Goal: Communication & Community: Connect with others

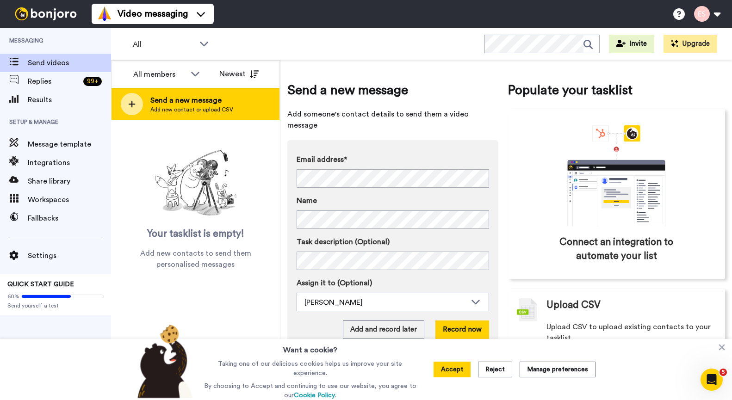
click at [222, 101] on span "Send a new message" at bounding box center [191, 100] width 83 height 11
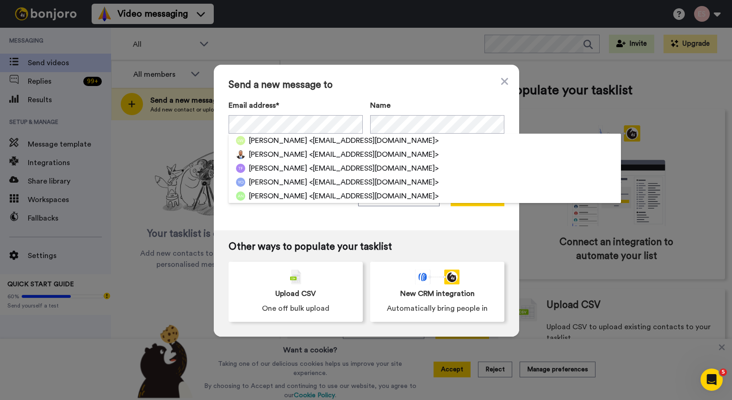
click at [382, 87] on span "Send a new message to" at bounding box center [367, 85] width 276 height 11
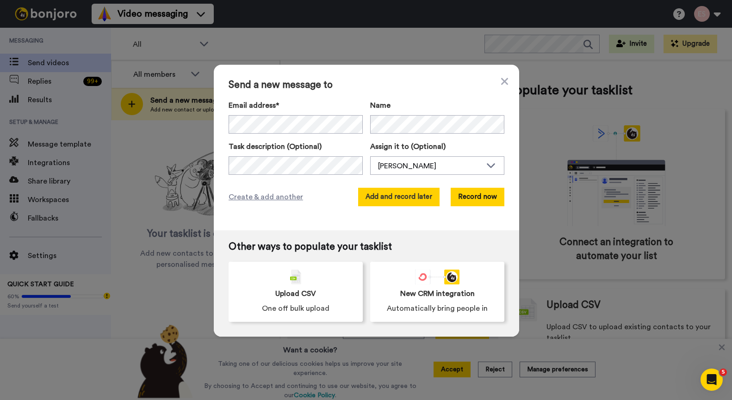
click at [400, 193] on button "Add and record later" at bounding box center [398, 197] width 81 height 19
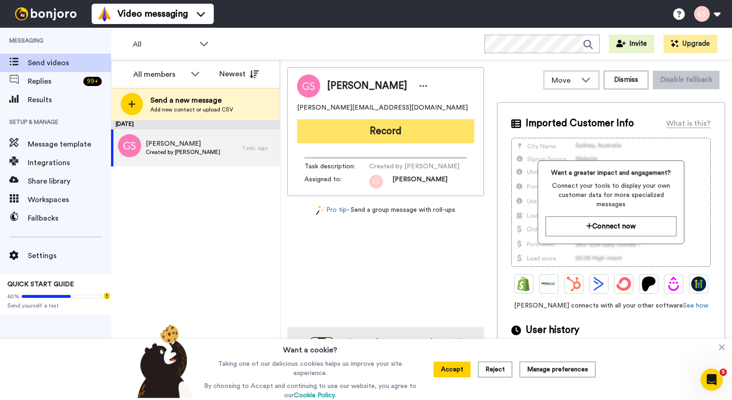
click at [383, 128] on button "Record" at bounding box center [385, 131] width 177 height 24
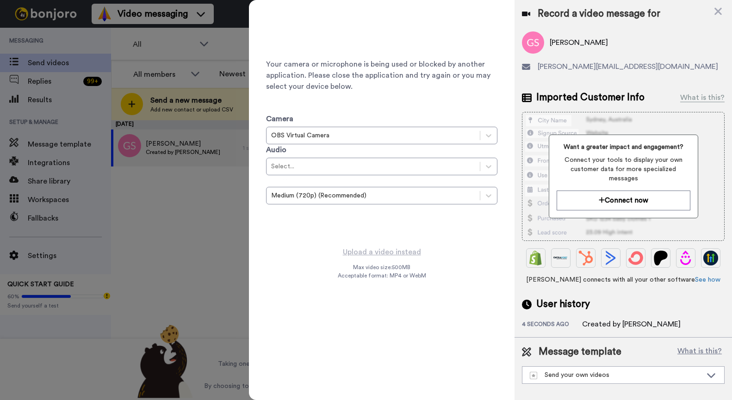
click at [138, 261] on div at bounding box center [366, 200] width 732 height 400
click at [717, 12] on icon at bounding box center [717, 11] width 7 height 7
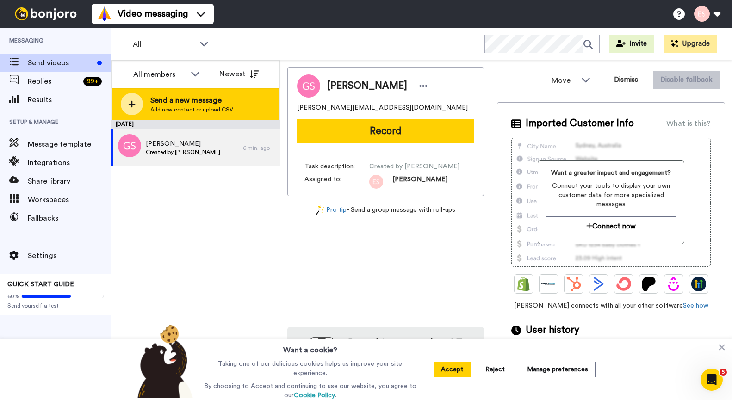
click at [235, 101] on div "Send a new message Add new contact or upload CSV" at bounding box center [195, 104] width 168 height 32
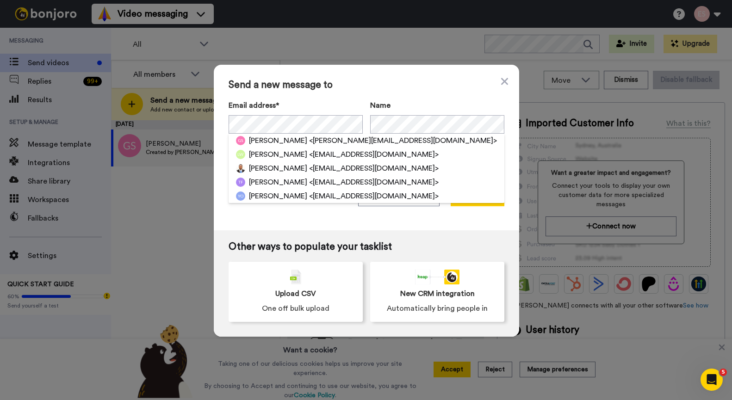
drag, startPoint x: 366, startPoint y: 86, endPoint x: 388, endPoint y: 169, distance: 85.9
click at [367, 86] on span "Send a new message to" at bounding box center [367, 85] width 276 height 11
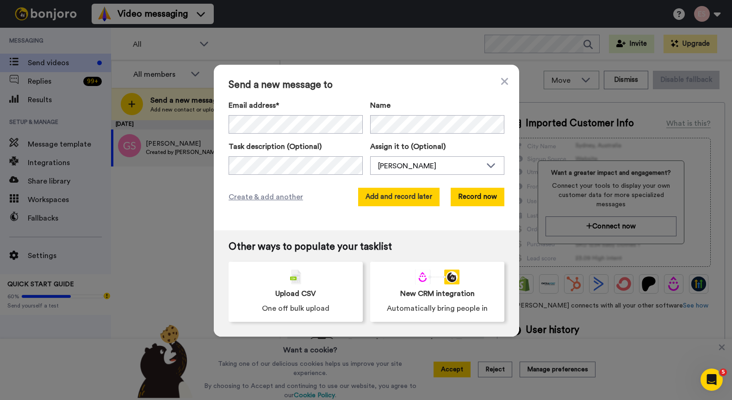
click at [399, 204] on button "Add and record later" at bounding box center [398, 197] width 81 height 19
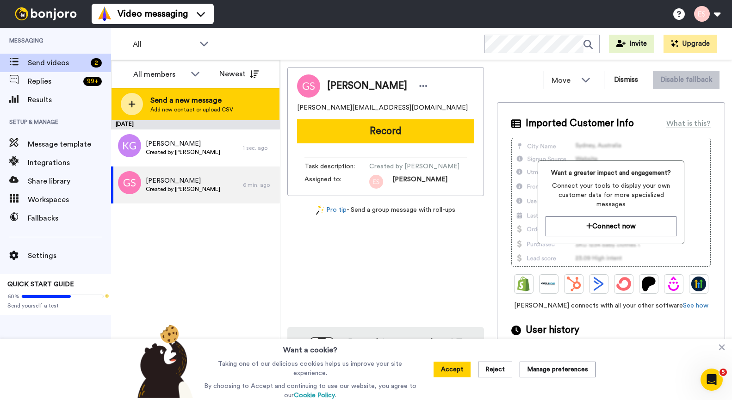
click at [255, 107] on div "Send a new message Add new contact or upload CSV" at bounding box center [195, 104] width 168 height 32
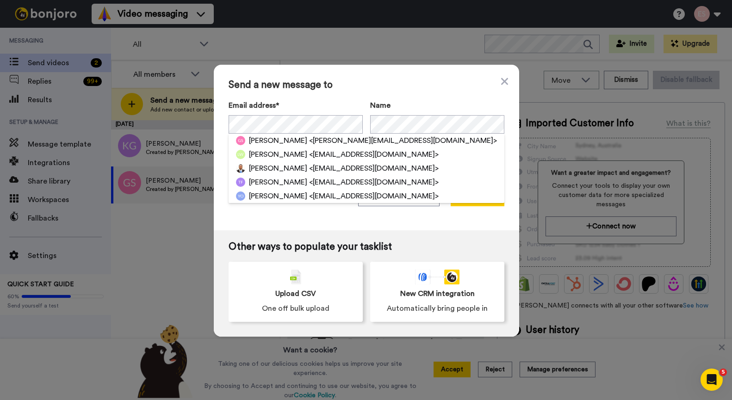
click at [403, 86] on span "Send a new message to" at bounding box center [367, 85] width 276 height 11
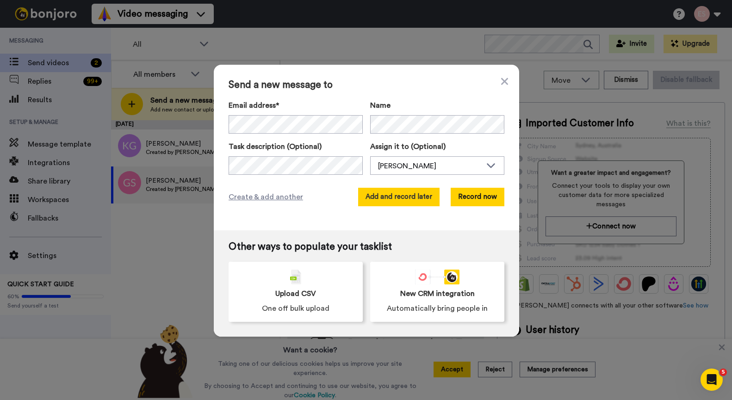
click at [412, 194] on button "Add and record later" at bounding box center [398, 197] width 81 height 19
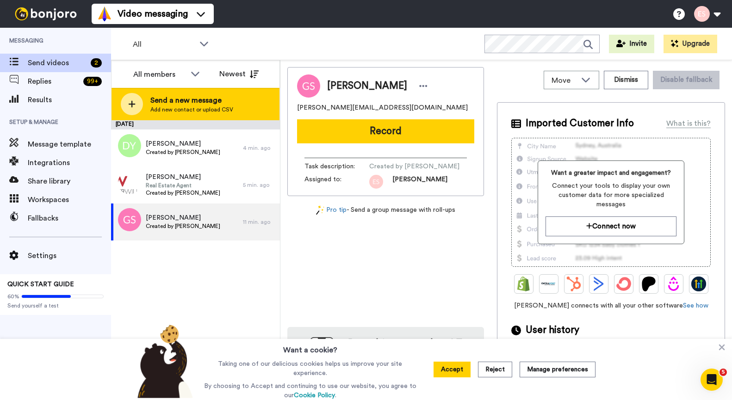
click at [192, 111] on span "Add new contact or upload CSV" at bounding box center [191, 109] width 83 height 7
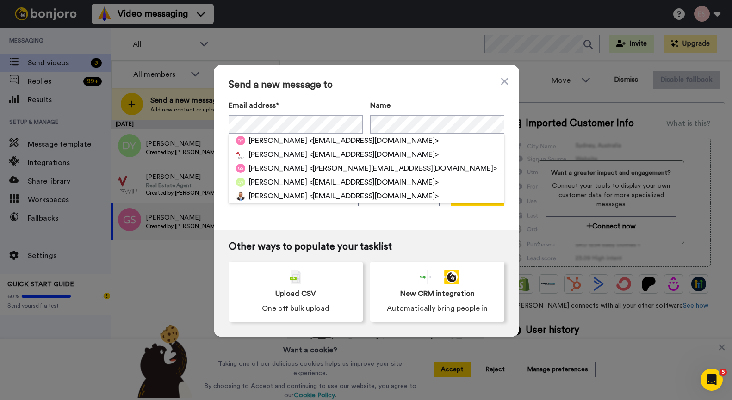
click at [424, 85] on span "Send a new message to" at bounding box center [367, 85] width 276 height 11
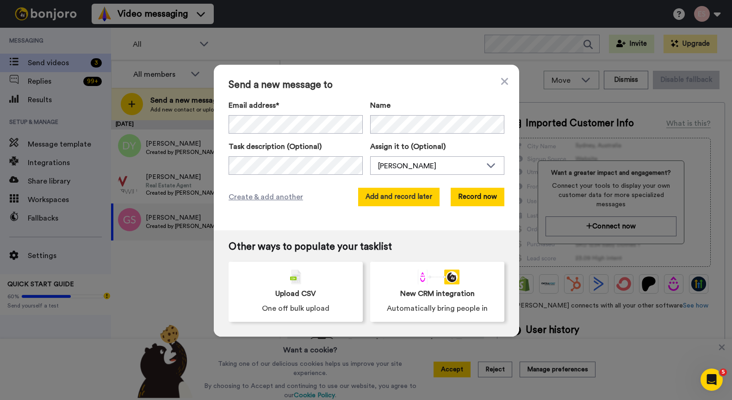
click at [408, 197] on button "Add and record later" at bounding box center [398, 197] width 81 height 19
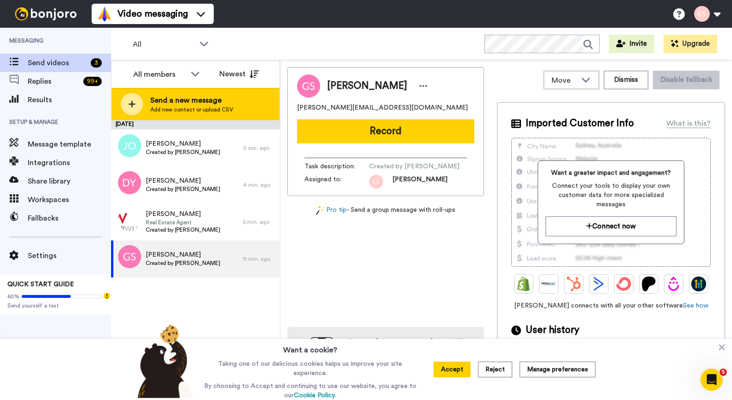
click at [203, 100] on span "Send a new message" at bounding box center [191, 100] width 83 height 11
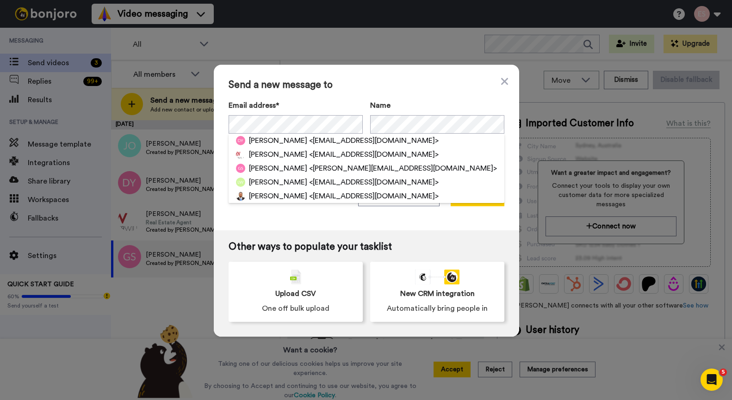
click at [368, 87] on span "Send a new message to" at bounding box center [367, 85] width 276 height 11
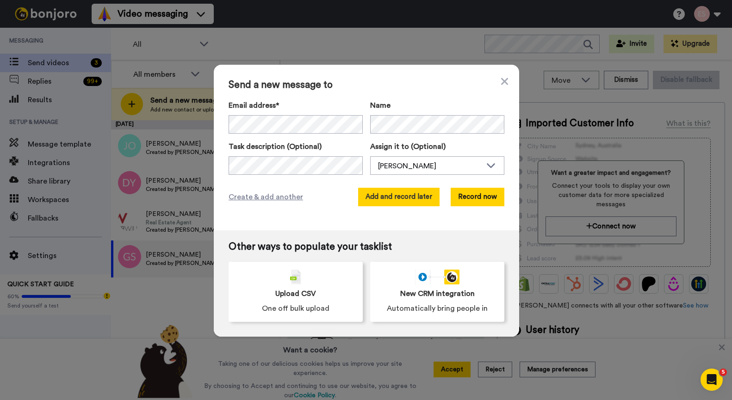
click at [402, 198] on button "Add and record later" at bounding box center [398, 197] width 81 height 19
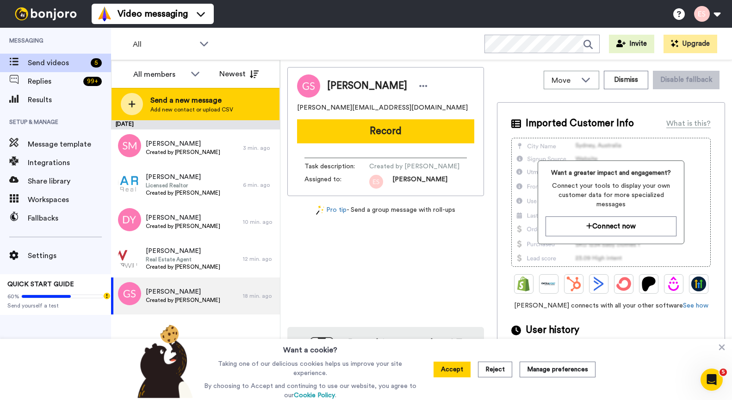
click at [218, 105] on div "Send a new message Add new contact or upload CSV" at bounding box center [191, 104] width 83 height 19
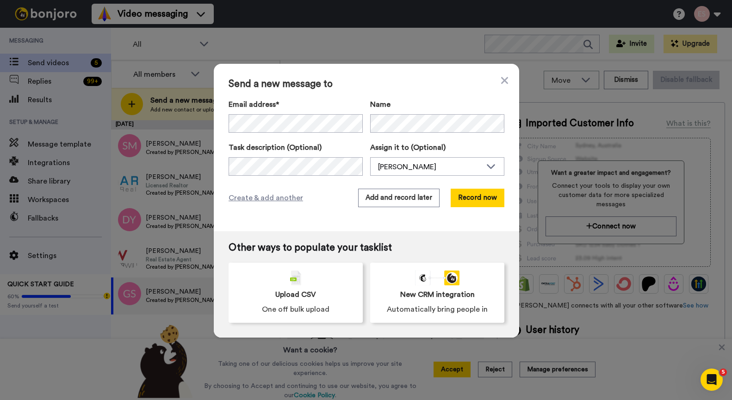
click at [406, 86] on span "Send a new message to" at bounding box center [367, 84] width 276 height 11
click at [403, 199] on button "Add and record later" at bounding box center [398, 198] width 81 height 19
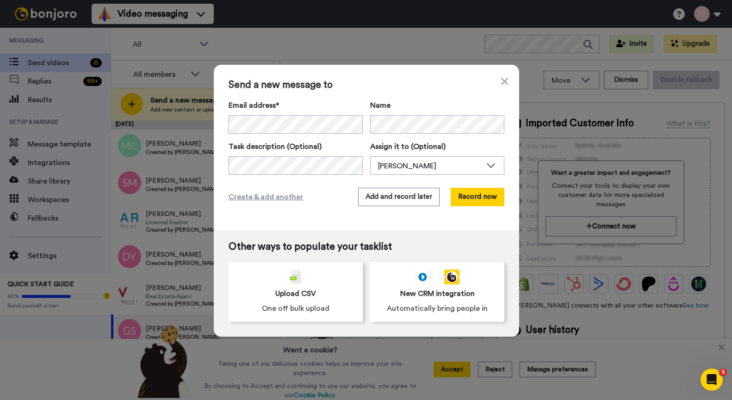
click at [360, 96] on div "Send a new message to Email address* [PERSON_NAME] <[EMAIL_ADDRESS][DOMAIN_NAME…" at bounding box center [366, 148] width 305 height 166
click at [392, 200] on button "Add and record later" at bounding box center [398, 197] width 81 height 19
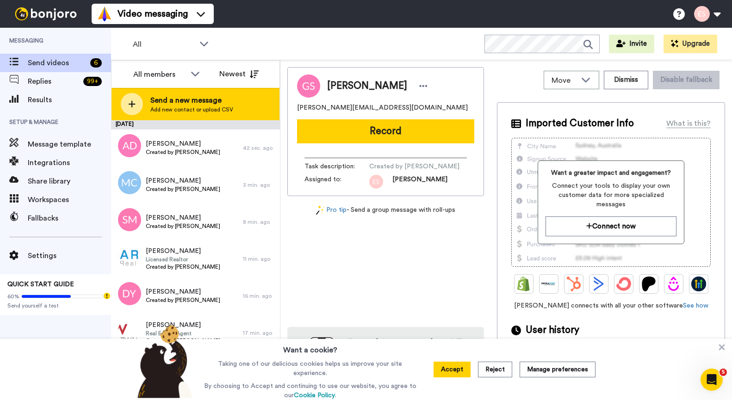
click at [192, 101] on span "Send a new message" at bounding box center [191, 100] width 83 height 11
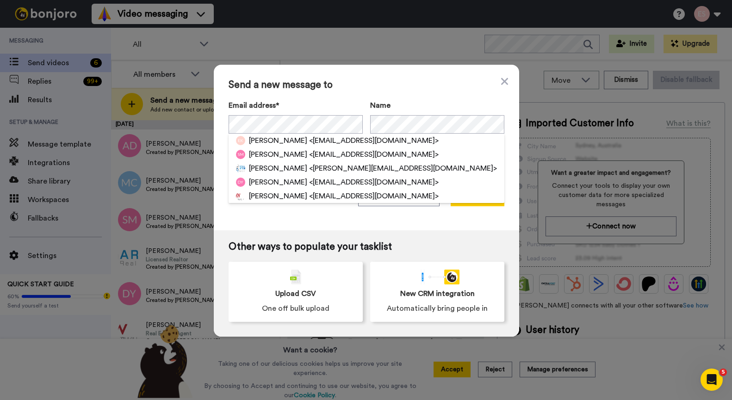
click at [376, 91] on div "Send a new message to Email address* [PERSON_NAME] <[EMAIL_ADDRESS][DOMAIN_NAME…" at bounding box center [366, 148] width 305 height 166
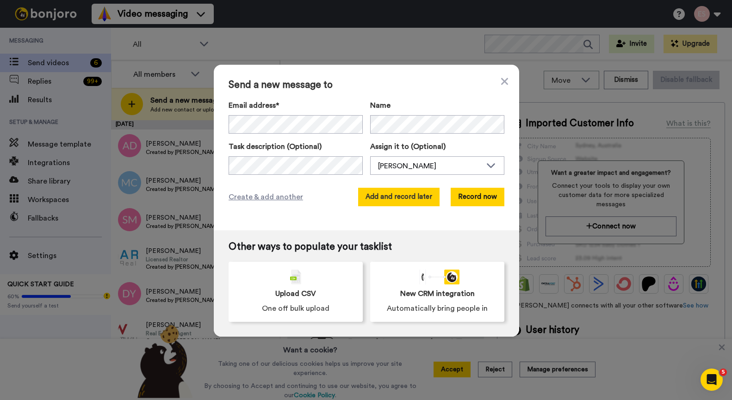
click at [410, 199] on button "Add and record later" at bounding box center [398, 197] width 81 height 19
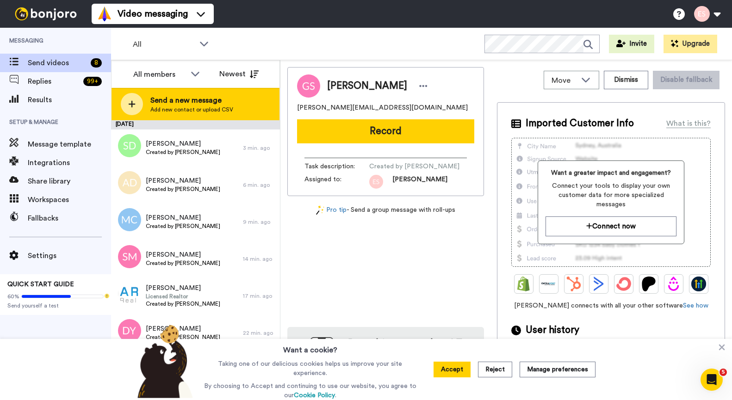
click at [238, 99] on div "Send a new message Add new contact or upload CSV" at bounding box center [195, 104] width 168 height 32
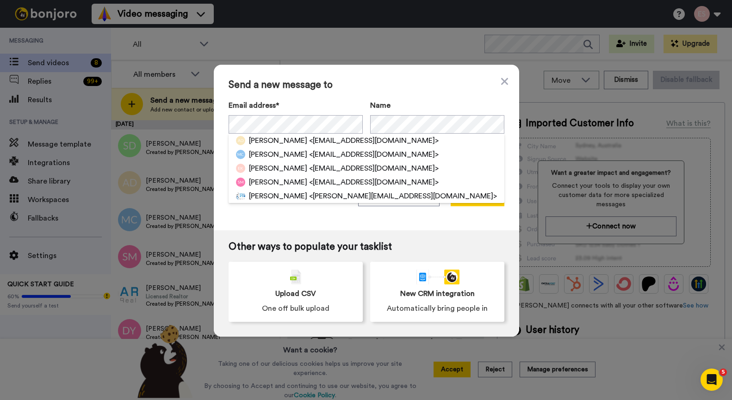
click at [402, 94] on div "Send a new message to Email address* [PERSON_NAME] <[EMAIL_ADDRESS][DOMAIN_NAME…" at bounding box center [366, 148] width 305 height 166
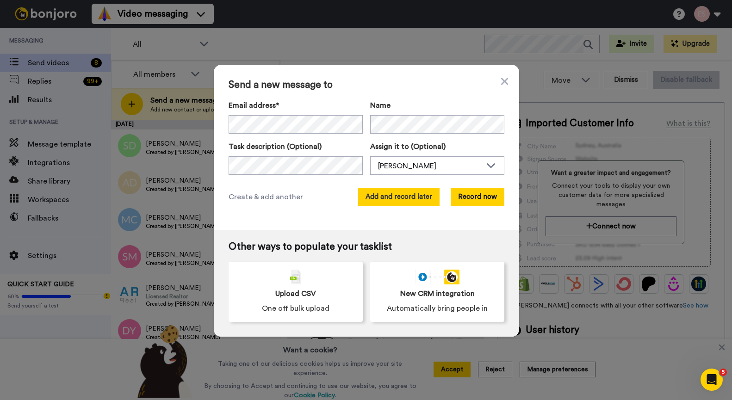
click at [408, 198] on button "Add and record later" at bounding box center [398, 197] width 81 height 19
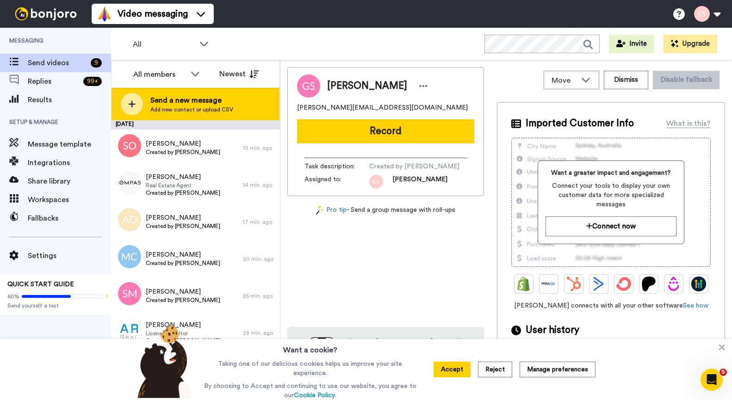
click at [185, 104] on span "Send a new message" at bounding box center [191, 100] width 83 height 11
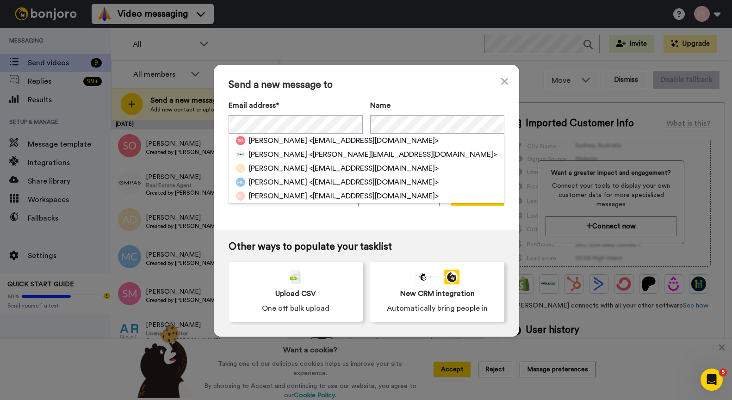
click at [394, 87] on span "Send a new message to" at bounding box center [367, 85] width 276 height 11
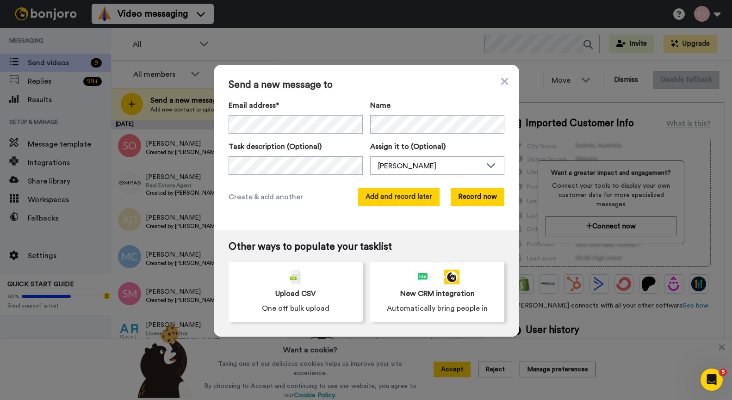
click at [402, 193] on button "Add and record later" at bounding box center [398, 197] width 81 height 19
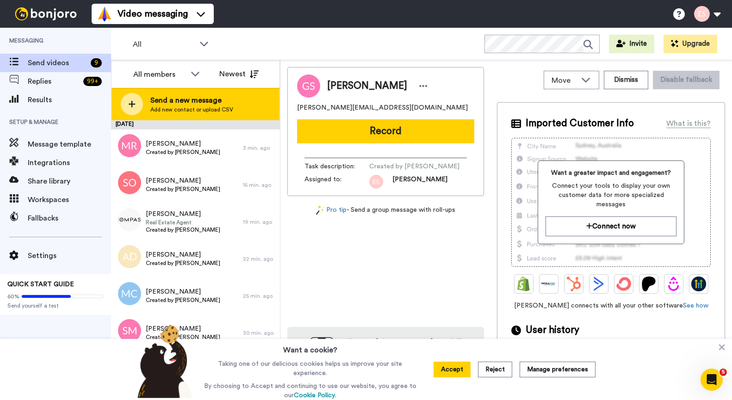
click at [239, 111] on div "Send a new message Add new contact or upload CSV" at bounding box center [195, 104] width 168 height 32
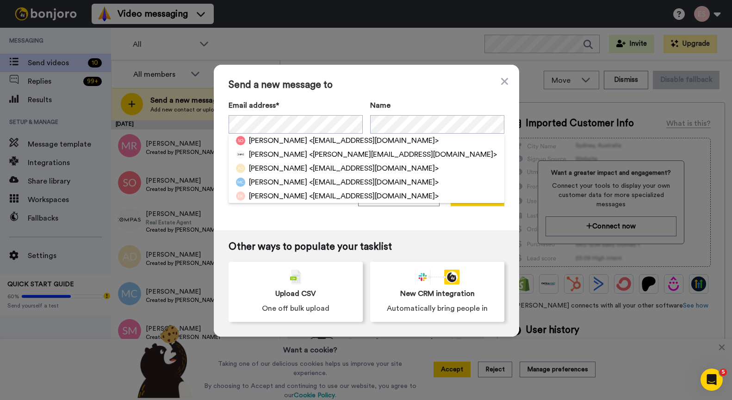
click at [389, 88] on span "Send a new message to" at bounding box center [367, 85] width 276 height 11
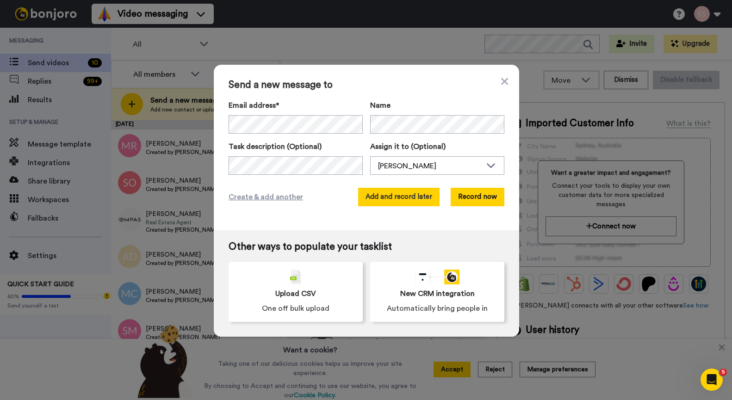
click at [398, 202] on button "Add and record later" at bounding box center [398, 197] width 81 height 19
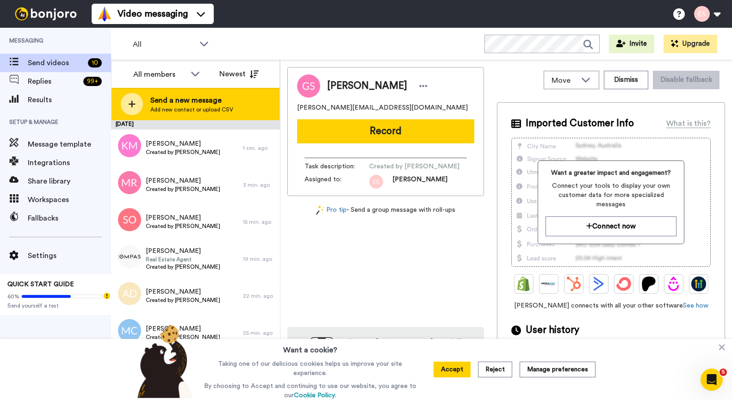
click at [193, 103] on span "Send a new message" at bounding box center [191, 100] width 83 height 11
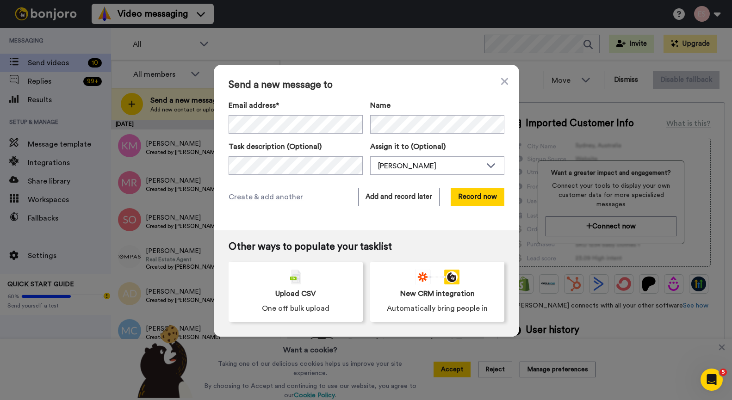
click at [393, 86] on span "Send a new message to" at bounding box center [367, 85] width 276 height 11
click at [398, 200] on button "Add and record later" at bounding box center [398, 197] width 81 height 19
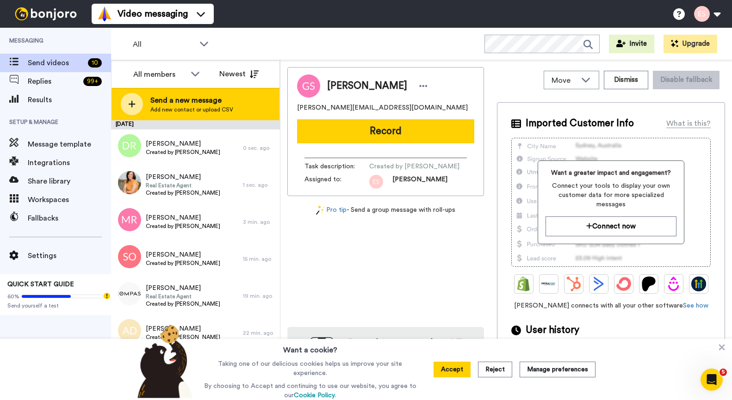
click at [185, 104] on span "Send a new message" at bounding box center [191, 100] width 83 height 11
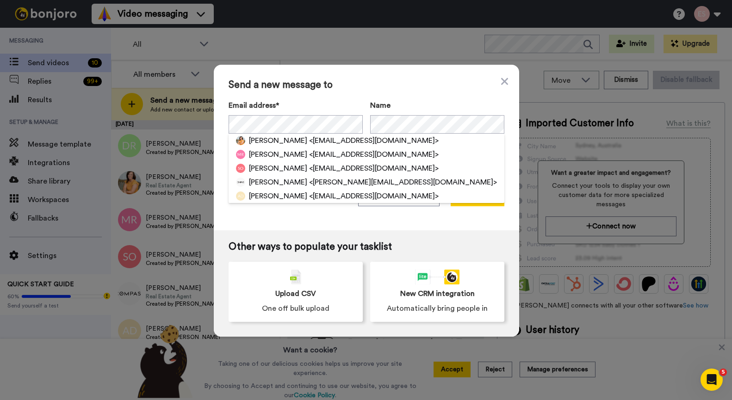
click at [411, 90] on span "Send a new message to" at bounding box center [367, 85] width 276 height 11
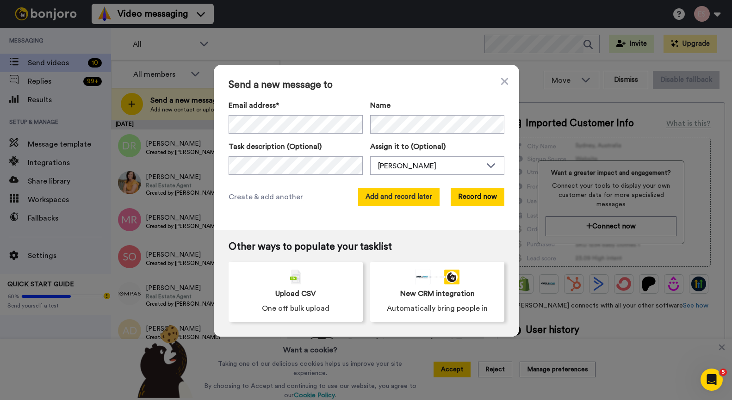
click at [387, 198] on button "Add and record later" at bounding box center [398, 197] width 81 height 19
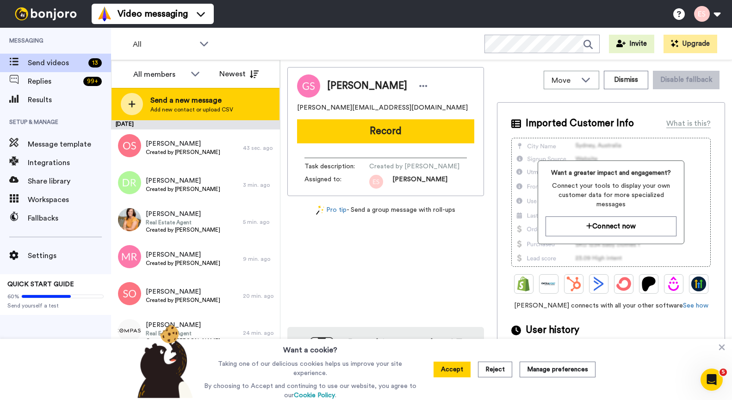
click at [211, 107] on span "Add new contact or upload CSV" at bounding box center [191, 109] width 83 height 7
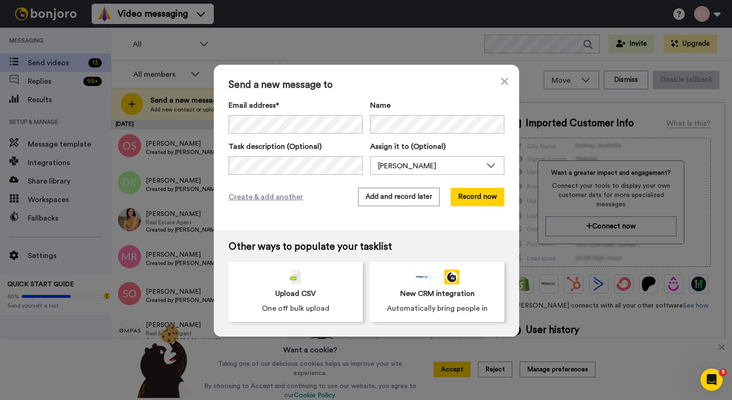
click at [382, 86] on span "Send a new message to" at bounding box center [367, 85] width 276 height 11
click at [393, 200] on button "Add and record later" at bounding box center [398, 197] width 81 height 19
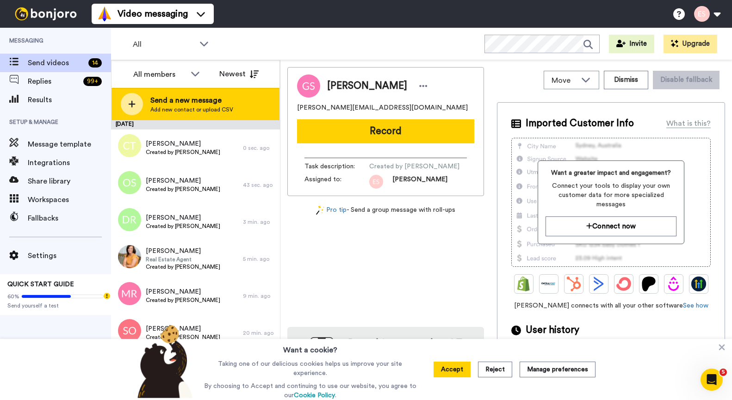
click at [248, 117] on div "Send a new message Add new contact or upload CSV" at bounding box center [195, 104] width 168 height 32
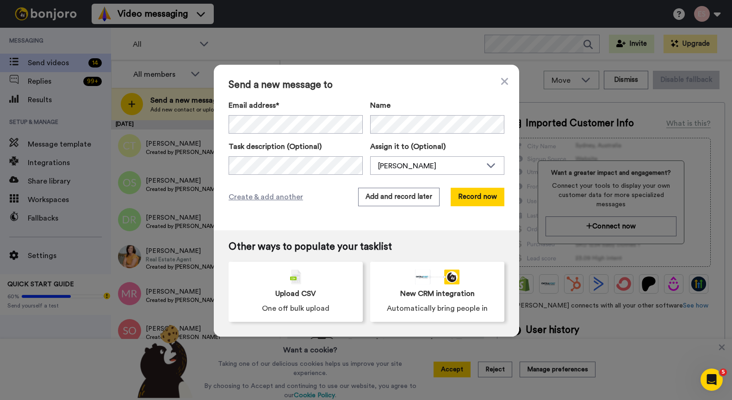
click at [404, 81] on span "Send a new message to" at bounding box center [367, 85] width 276 height 11
click at [402, 198] on button "Add and record later" at bounding box center [398, 197] width 81 height 19
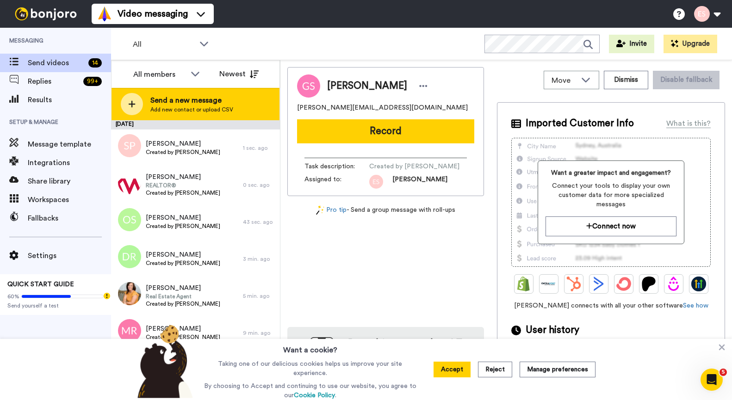
click at [229, 108] on span "Add new contact or upload CSV" at bounding box center [191, 109] width 83 height 7
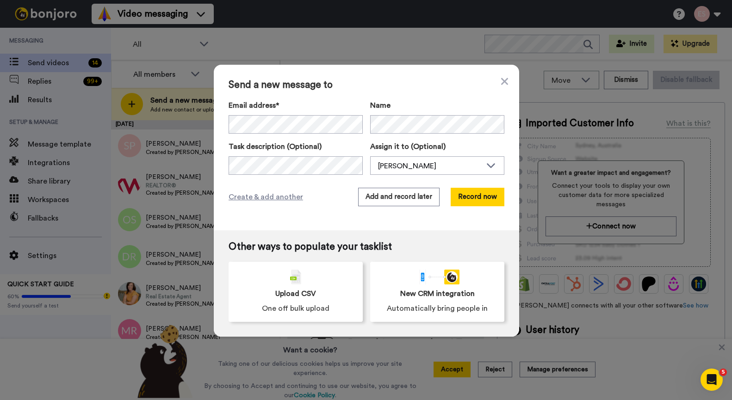
click at [393, 90] on span "Send a new message to" at bounding box center [367, 85] width 276 height 11
click at [411, 196] on button "Add and record later" at bounding box center [398, 197] width 81 height 19
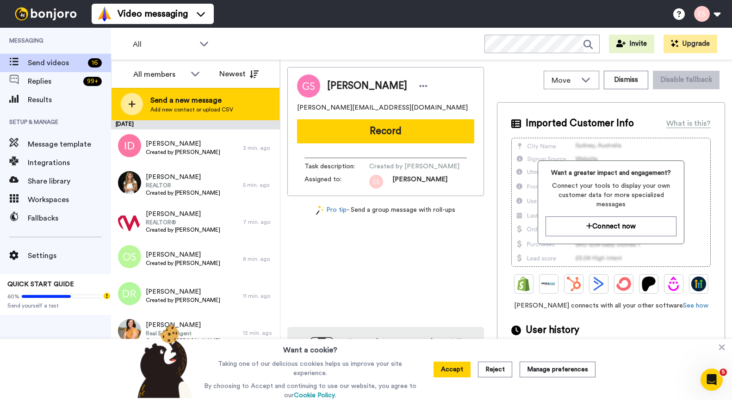
click at [210, 108] on span "Add new contact or upload CSV" at bounding box center [191, 109] width 83 height 7
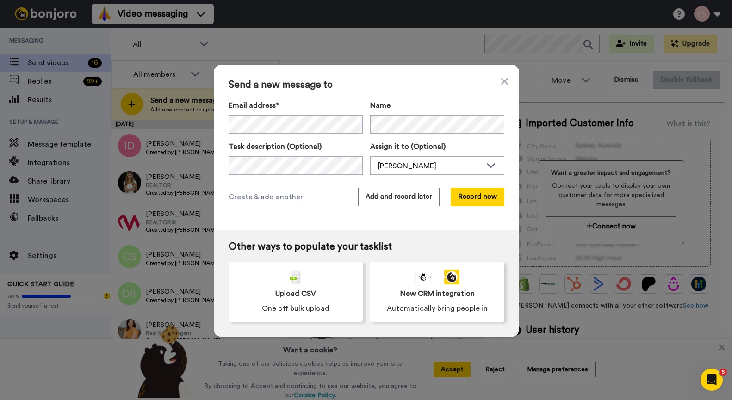
click at [373, 99] on div "Send a new message to Email address* ‌ ‌ ‌ ‌ ‌ ‌ ‌ ‌ ‌ ‌ ‌ ‌ ‌ ‌ ‌ Name Task de…" at bounding box center [366, 148] width 305 height 166
click at [409, 193] on button "Add and record later" at bounding box center [398, 197] width 81 height 19
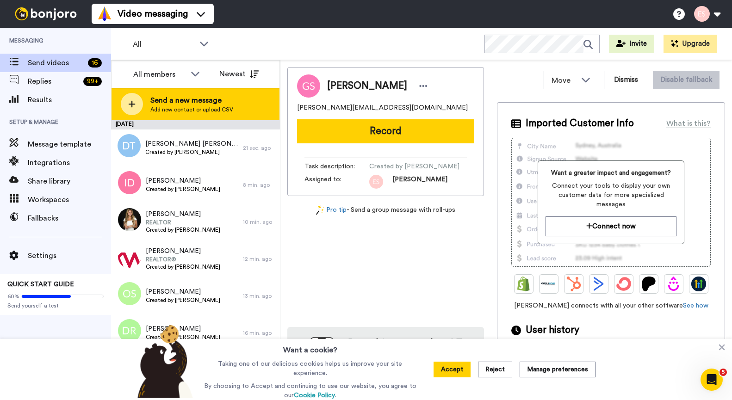
click at [233, 101] on div "Send a new message Add new contact or upload CSV" at bounding box center [195, 104] width 168 height 32
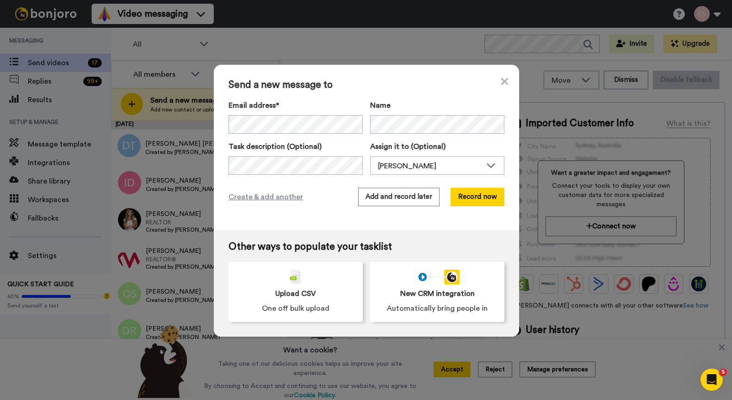
click at [393, 92] on div "Send a new message to Email address* [PERSON_NAME] <[EMAIL_ADDRESS][DOMAIN_NAME…" at bounding box center [366, 148] width 305 height 166
click at [413, 194] on button "Add and record later" at bounding box center [398, 197] width 81 height 19
